Goal: Transaction & Acquisition: Obtain resource

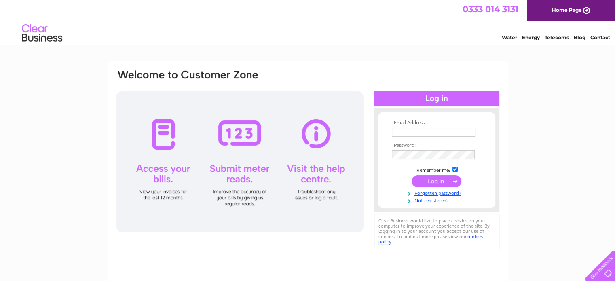
type input "info@borsalinorestaurant.com"
click at [424, 184] on input "submit" at bounding box center [436, 180] width 50 height 11
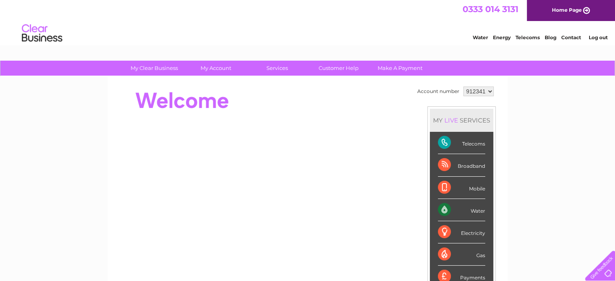
click at [588, 39] on link "Log out" at bounding box center [597, 37] width 19 height 6
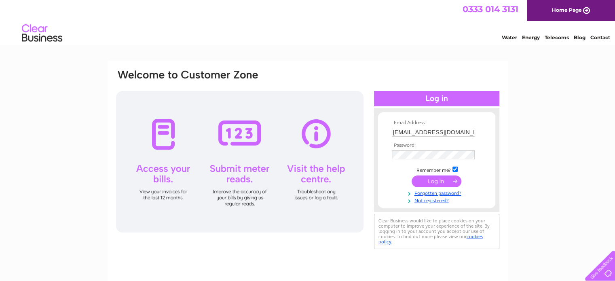
click at [472, 132] on input "info@borsalinorestaurant.com" at bounding box center [433, 132] width 83 height 9
type input "anna@drumrossie-property.com"
click at [441, 183] on input "submit" at bounding box center [436, 180] width 50 height 11
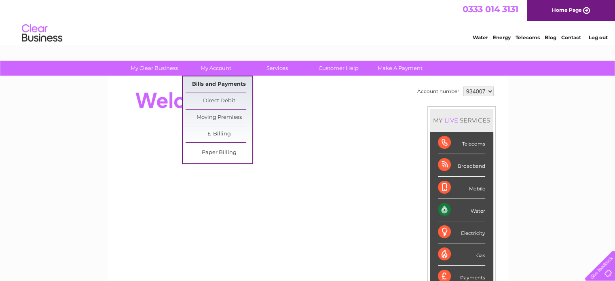
click at [217, 80] on link "Bills and Payments" at bounding box center [219, 84] width 67 height 16
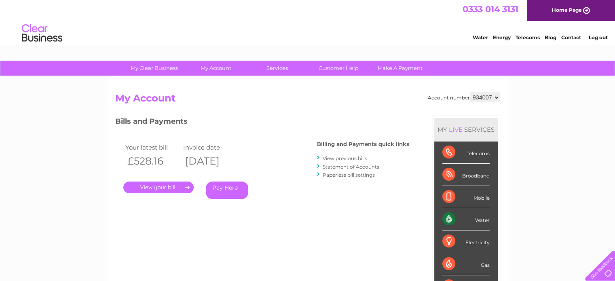
click at [173, 194] on div "Your latest bill Invoice date £528.16 02/09/2025 . Pay Here" at bounding box center [204, 172] width 178 height 77
click at [174, 190] on link "." at bounding box center [158, 187] width 70 height 12
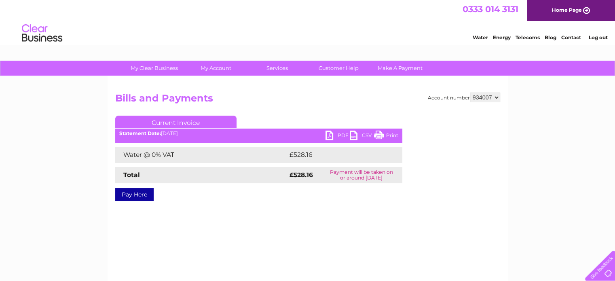
click at [333, 136] on link "PDF" at bounding box center [337, 137] width 24 height 12
click at [483, 98] on select "934007 976033 990435" at bounding box center [485, 98] width 30 height 10
select select "976033"
click at [470, 93] on select "934007 976033 990435" at bounding box center [485, 98] width 30 height 10
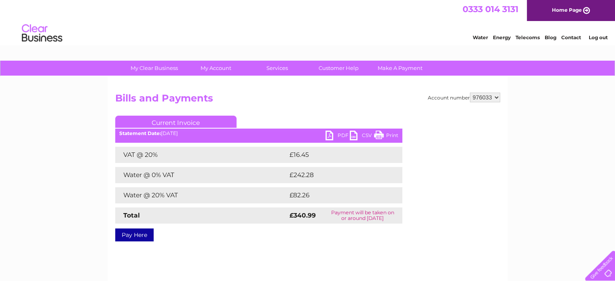
click at [339, 135] on link "PDF" at bounding box center [337, 137] width 24 height 12
click at [490, 97] on select "934007 976033 990435" at bounding box center [485, 98] width 30 height 10
select select "990435"
click at [470, 93] on select "934007 976033 990435" at bounding box center [485, 98] width 30 height 10
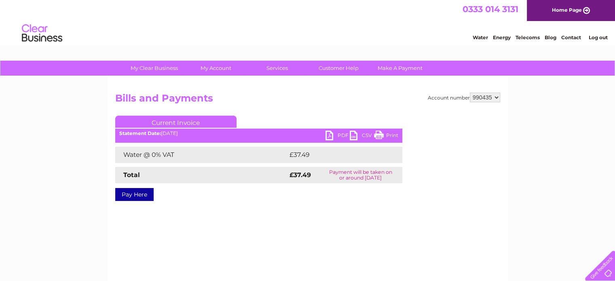
click at [337, 137] on link "PDF" at bounding box center [337, 137] width 24 height 12
